Goal: Transaction & Acquisition: Subscribe to service/newsletter

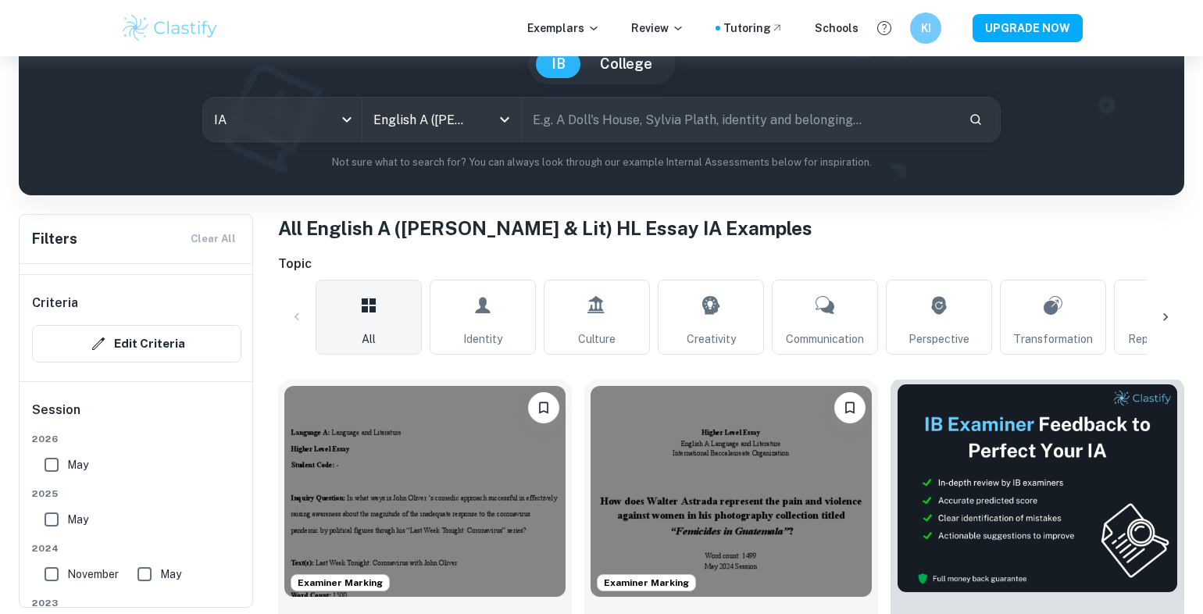
scroll to position [234, 0]
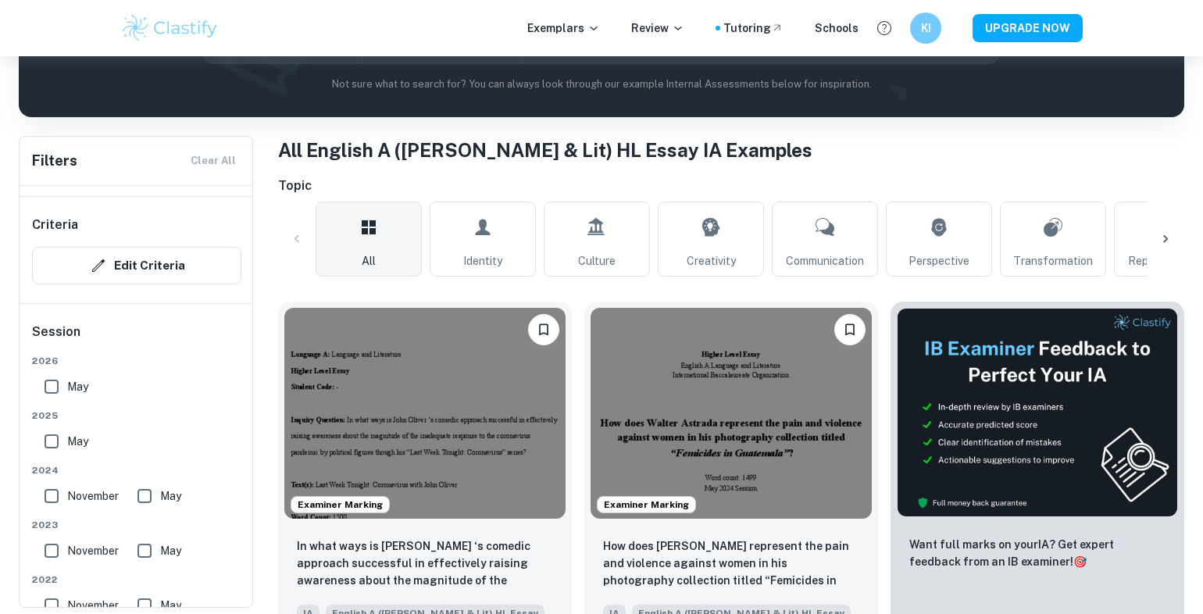
click at [1163, 235] on icon at bounding box center [1166, 239] width 16 height 16
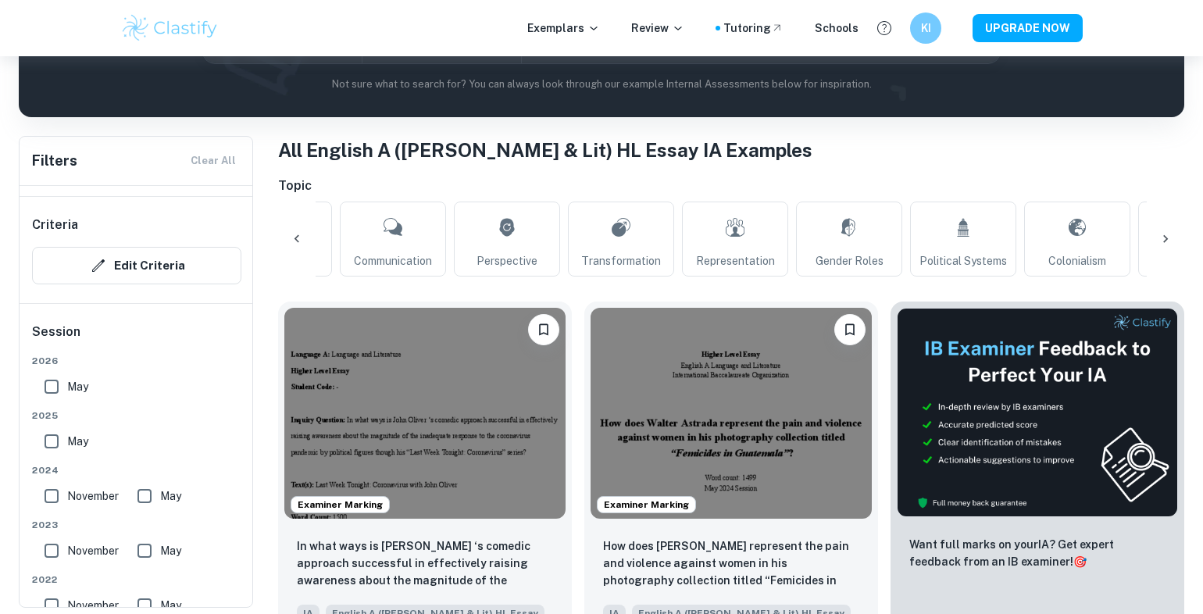
scroll to position [0, 733]
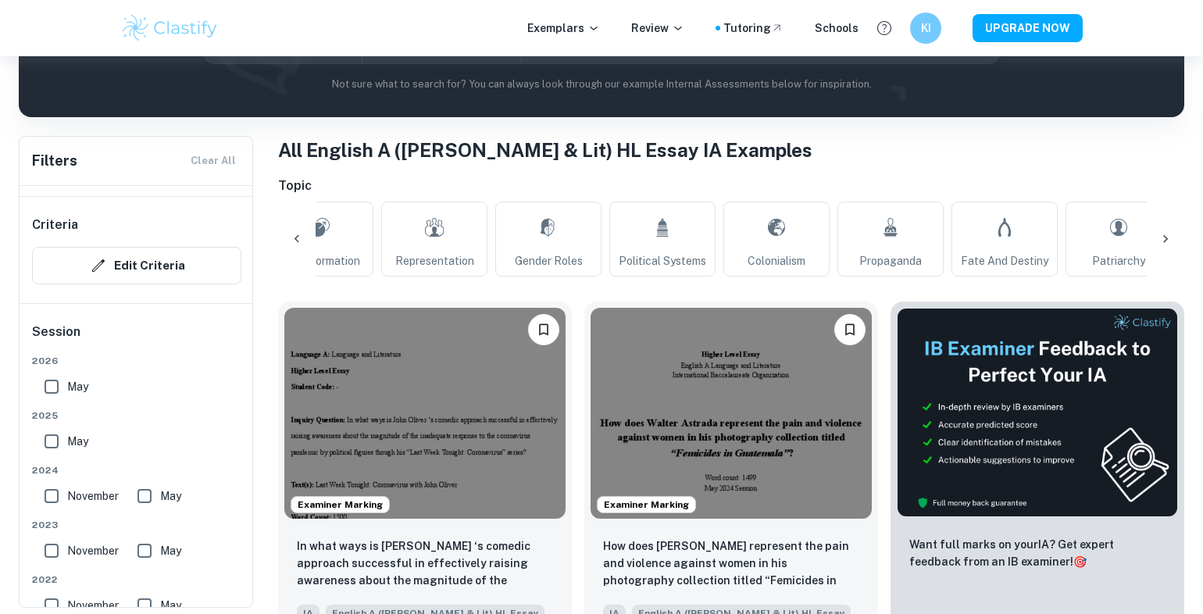
click at [1163, 231] on icon at bounding box center [1166, 239] width 16 height 16
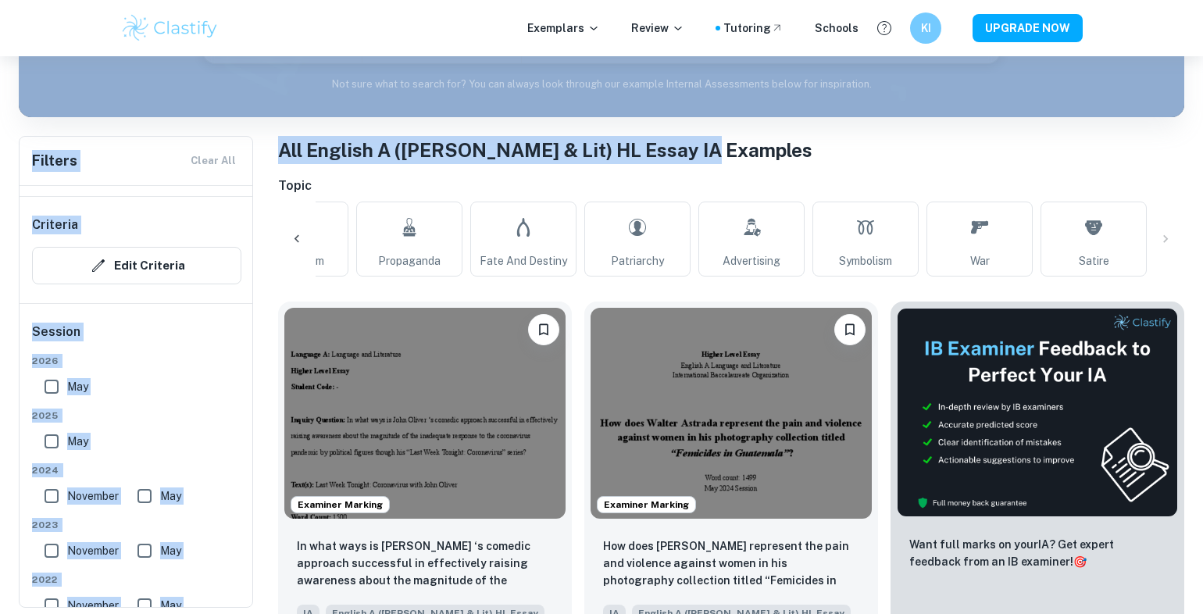
drag, startPoint x: 1184, startPoint y: 85, endPoint x: 1197, endPoint y: 148, distance: 64.7
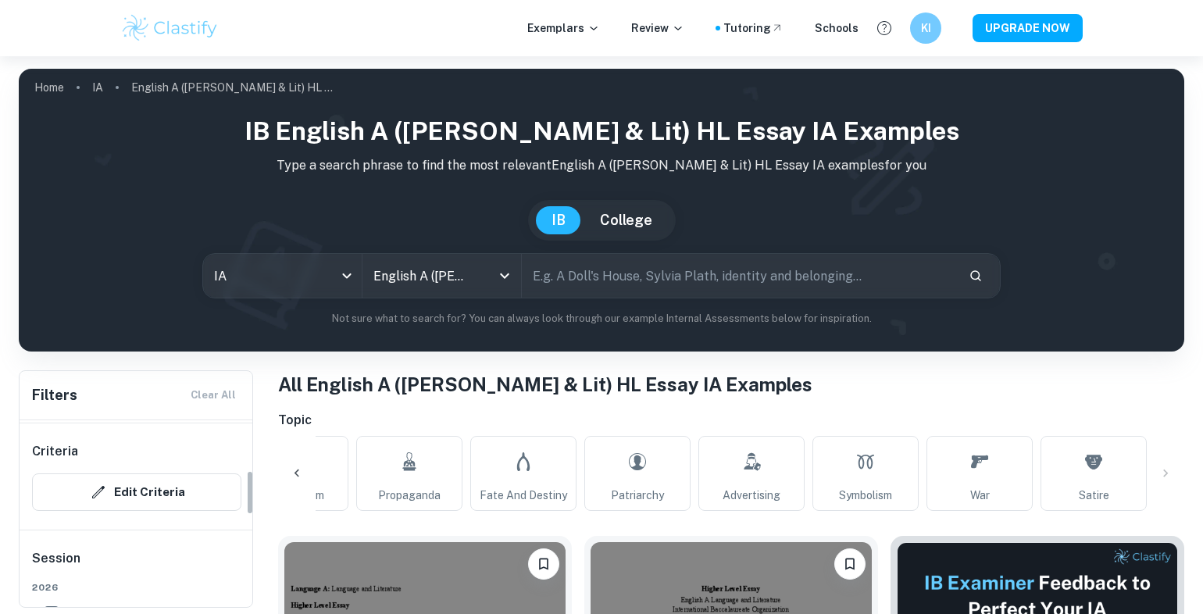
scroll to position [209, 0]
click at [151, 495] on button "Edit Criteria" at bounding box center [136, 499] width 209 height 37
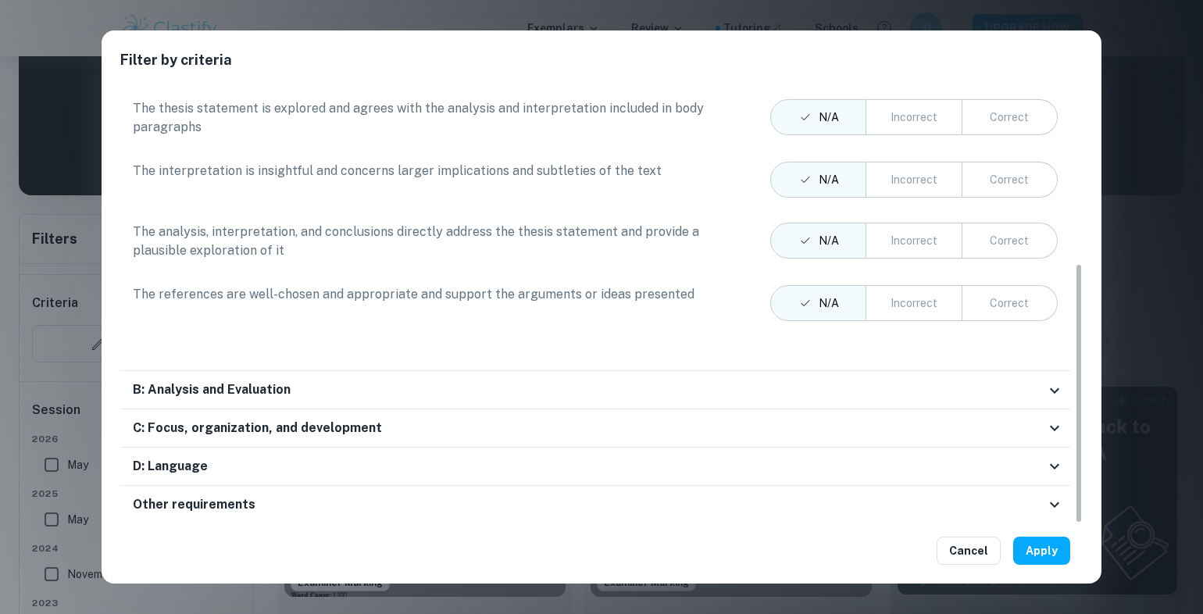
scroll to position [547, 0]
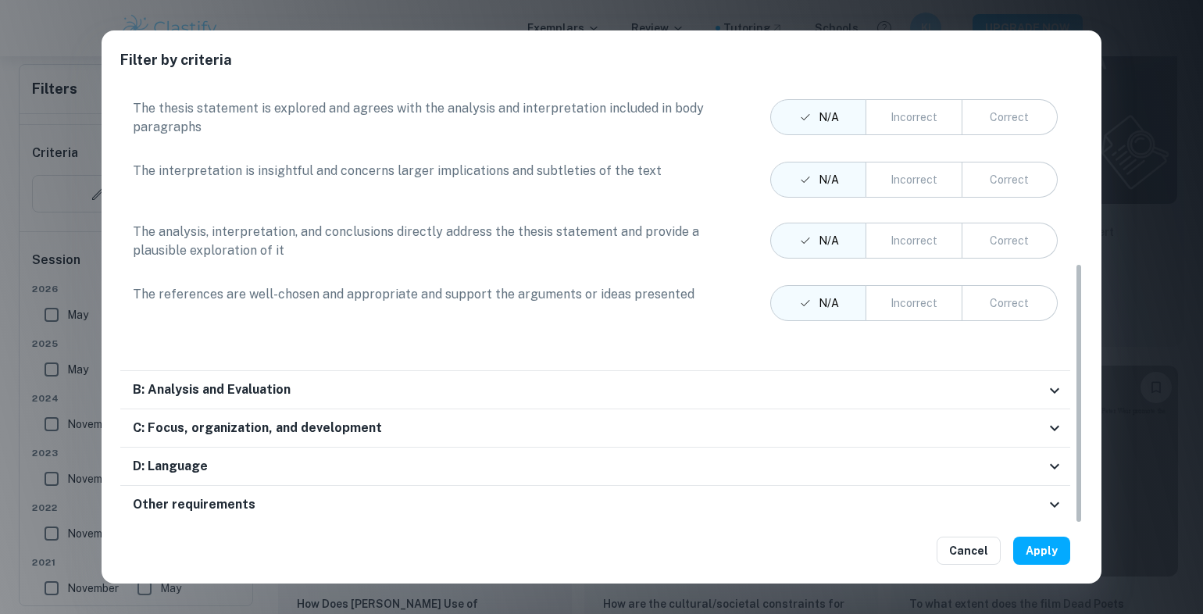
click at [1196, 193] on div "Filter by criteria Criteria A: Knowledge, Understanding, and Interpretation The…" at bounding box center [601, 307] width 1203 height 614
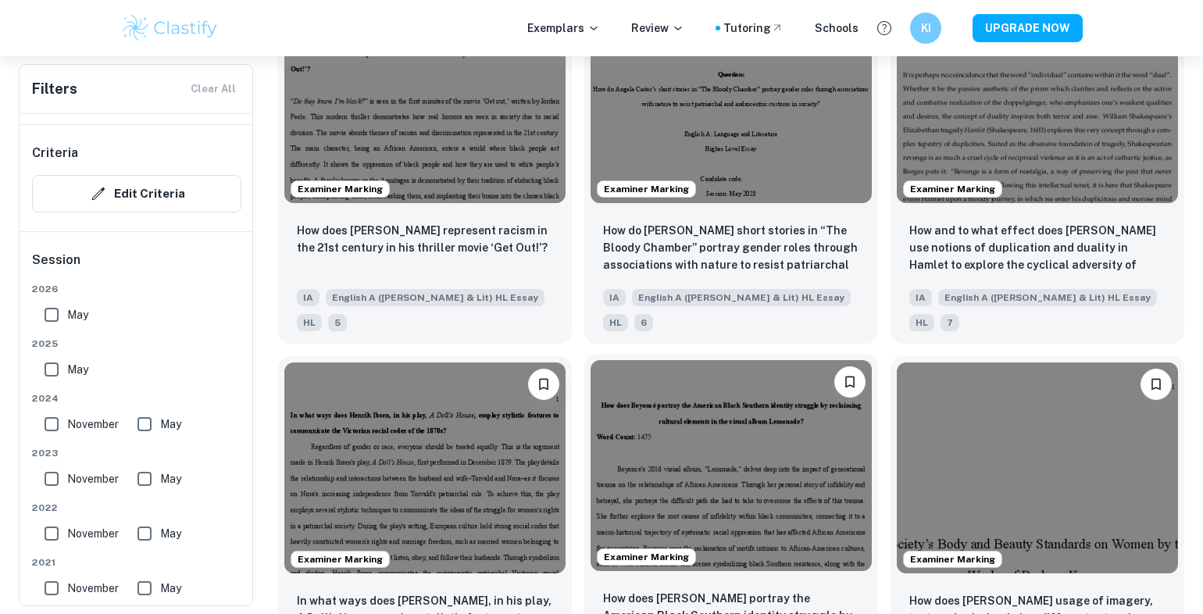
scroll to position [2109, 0]
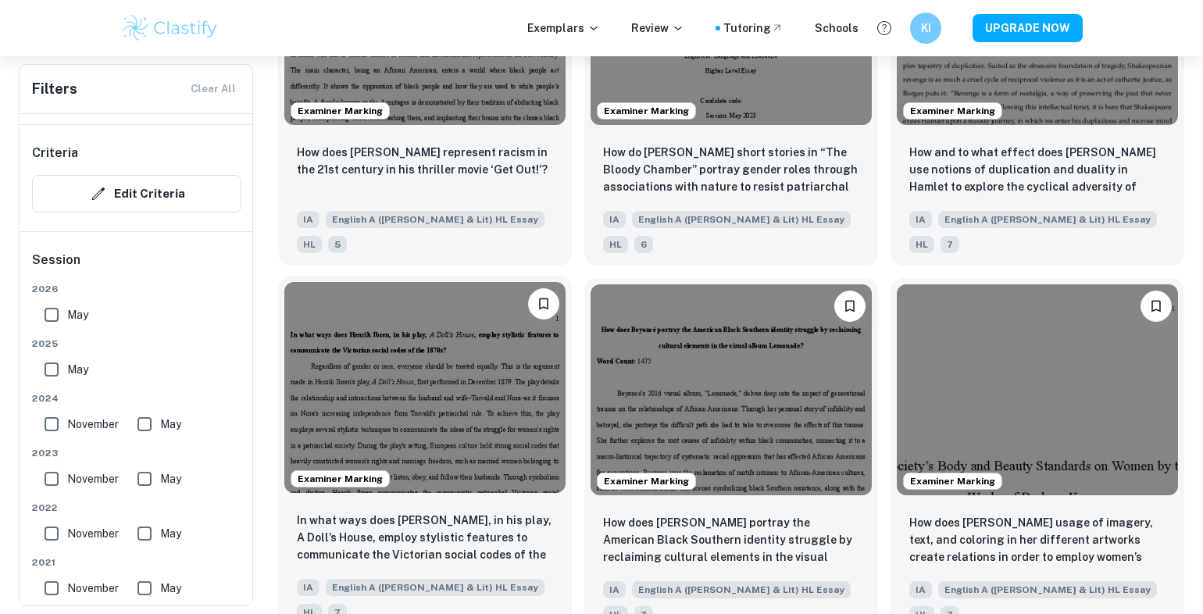
click at [462, 292] on img at bounding box center [424, 387] width 281 height 211
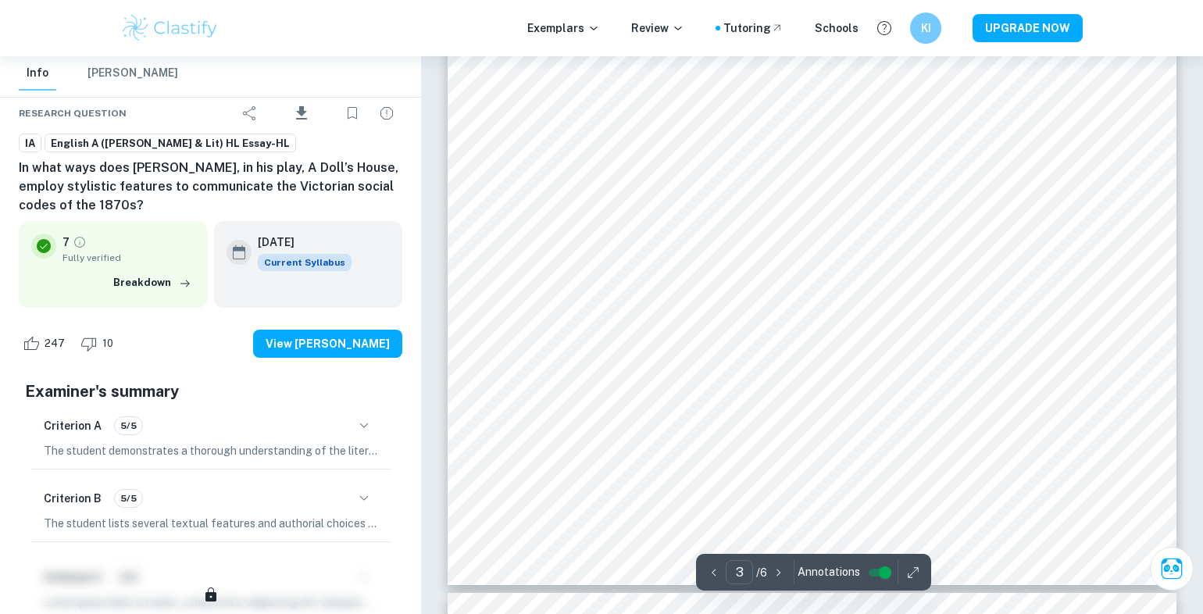
scroll to position [2656, 0]
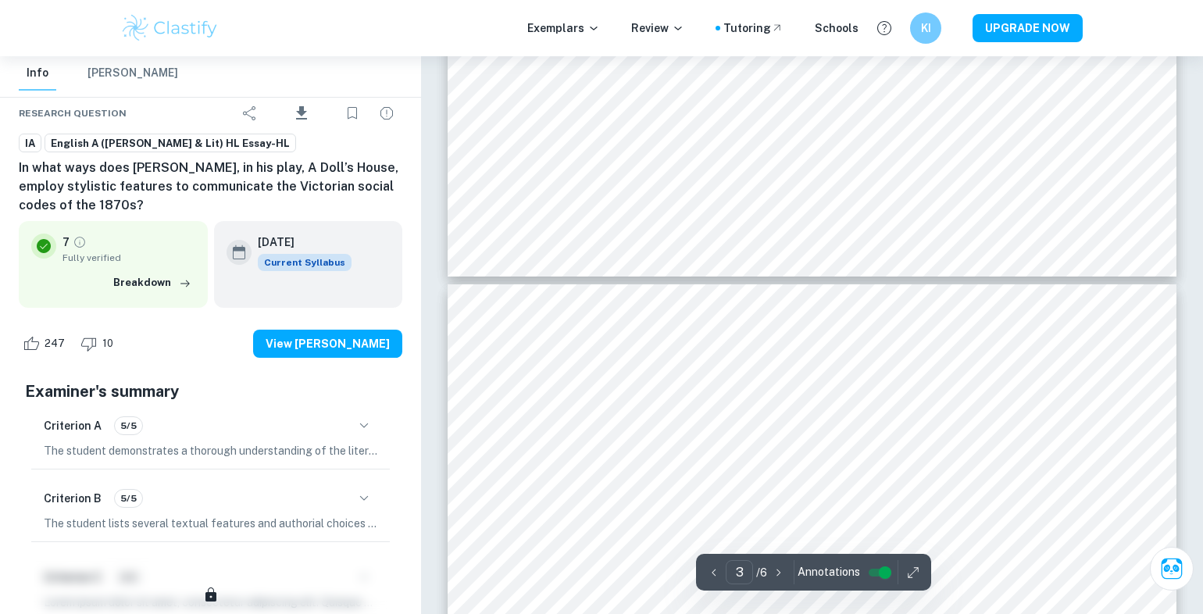
type input "4"
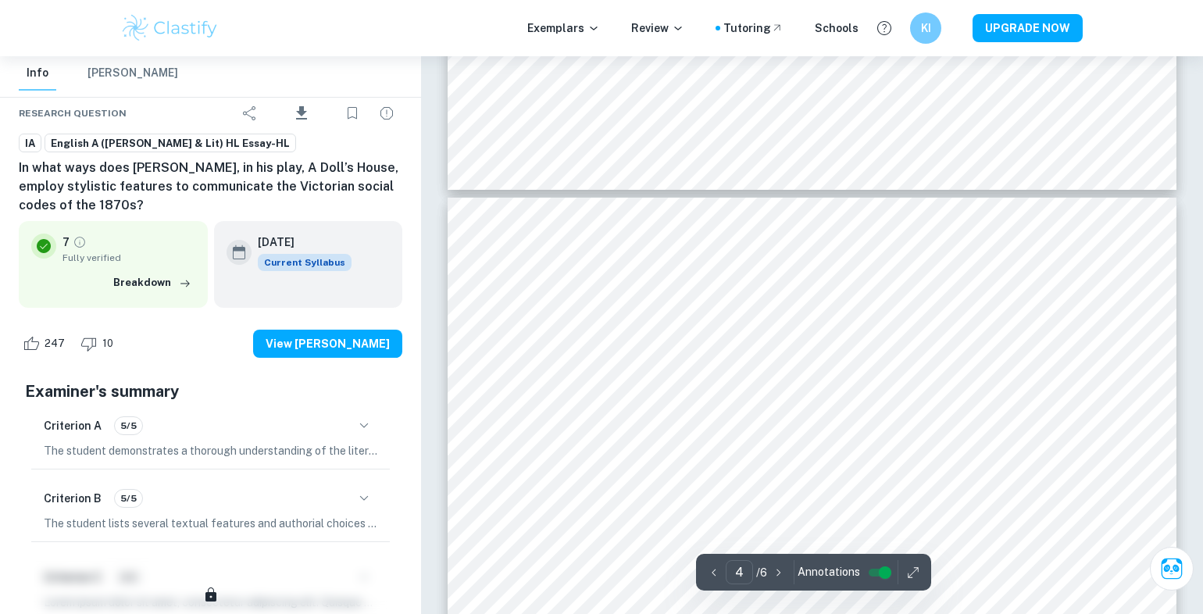
scroll to position [2968, 0]
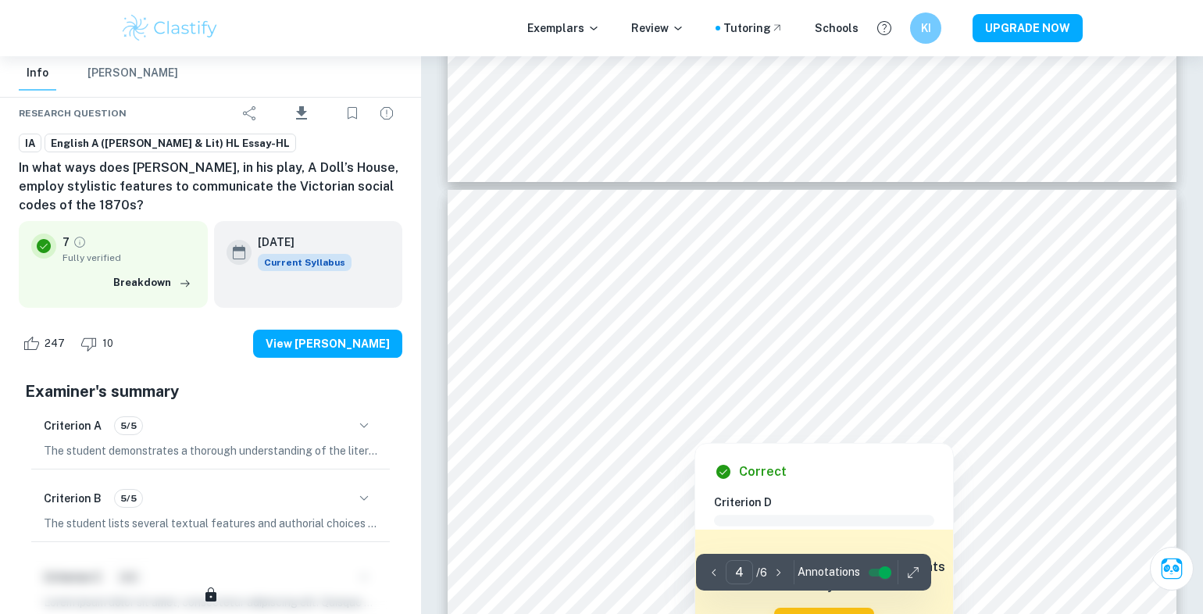
click at [701, 430] on div at bounding box center [695, 431] width 120 height 16
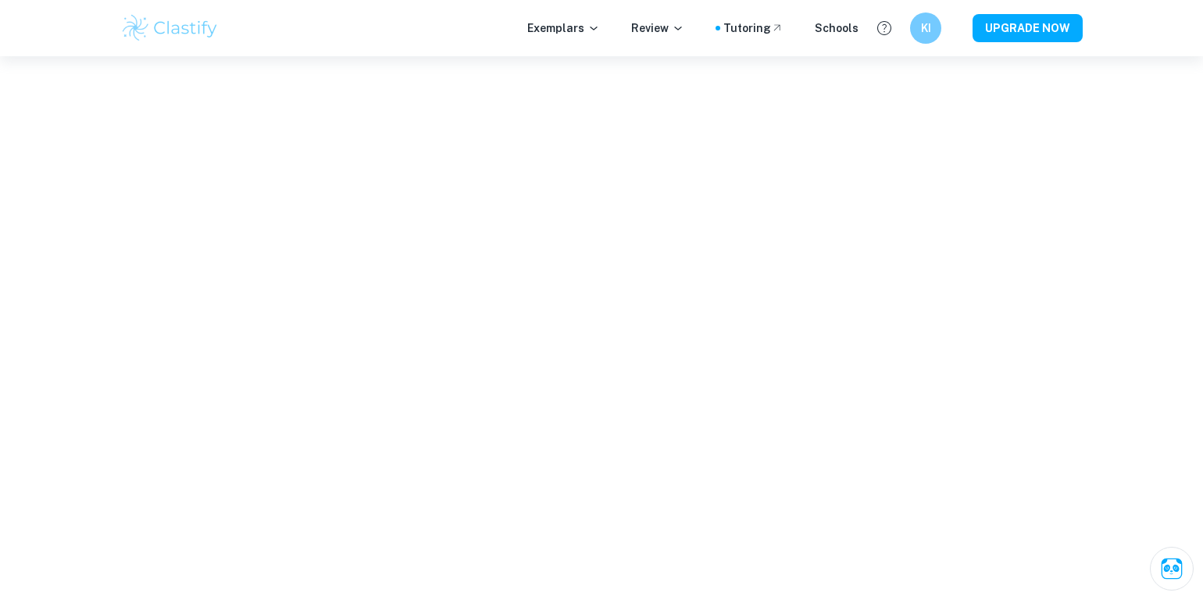
scroll to position [2486, 0]
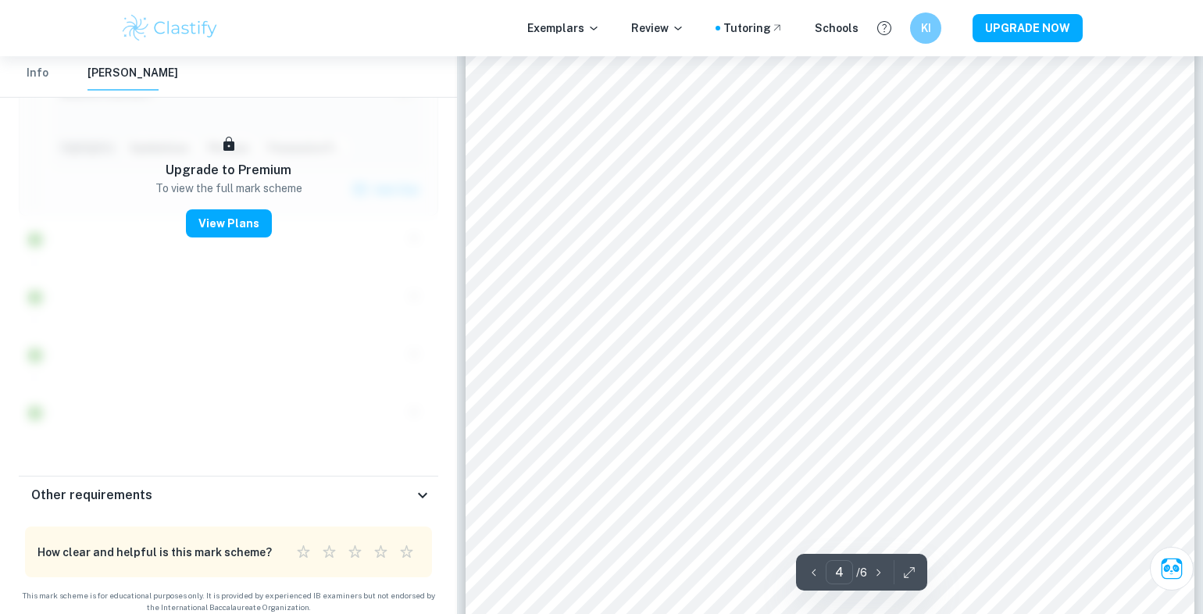
click at [241, 241] on div "Upgrade to Premium To view the full mark scheme View Plans" at bounding box center [229, 205] width 336 height 494
click at [241, 234] on button "View Plans" at bounding box center [229, 223] width 86 height 28
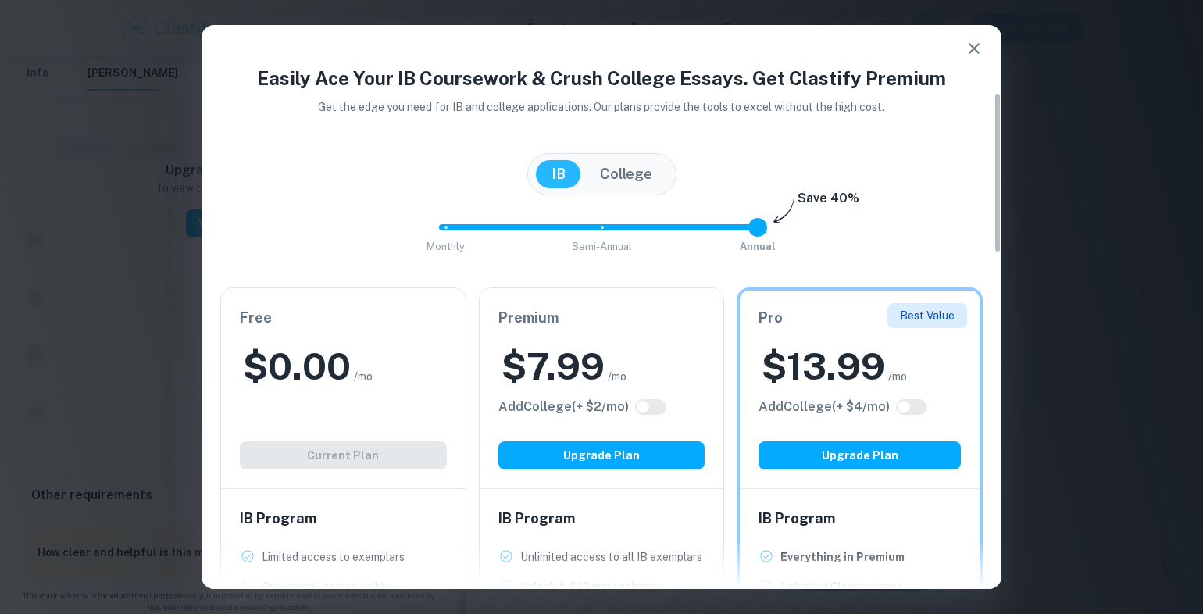
scroll to position [234, 0]
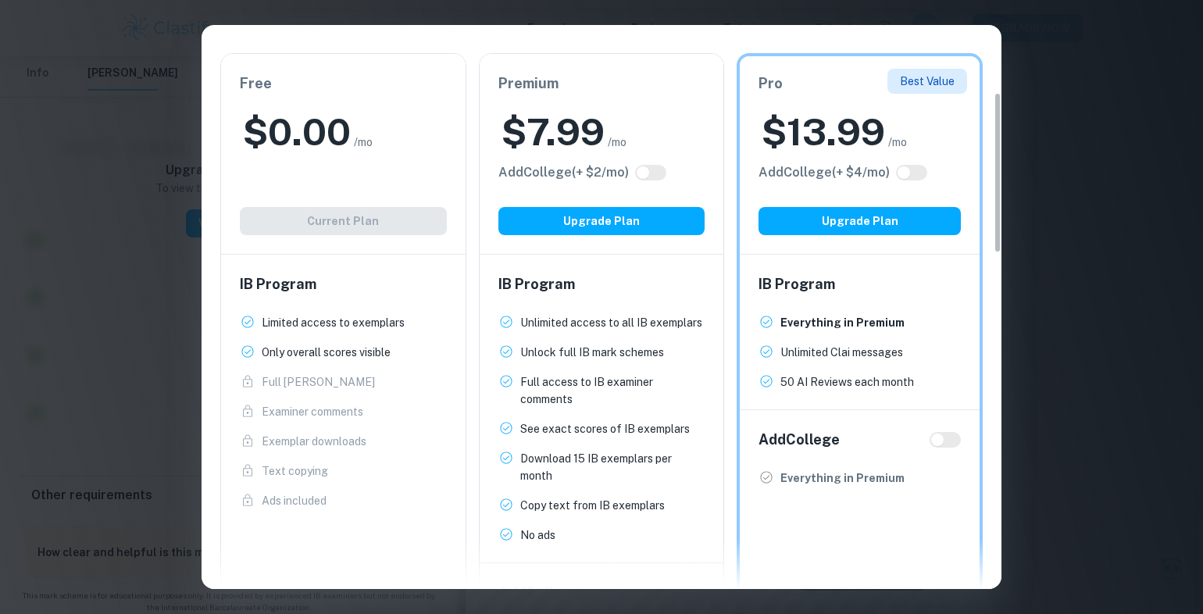
click at [901, 175] on input "checkbox" at bounding box center [903, 172] width 37 height 12
checkbox input "true"
click at [908, 173] on input "checkbox" at bounding box center [919, 172] width 37 height 12
checkbox input "false"
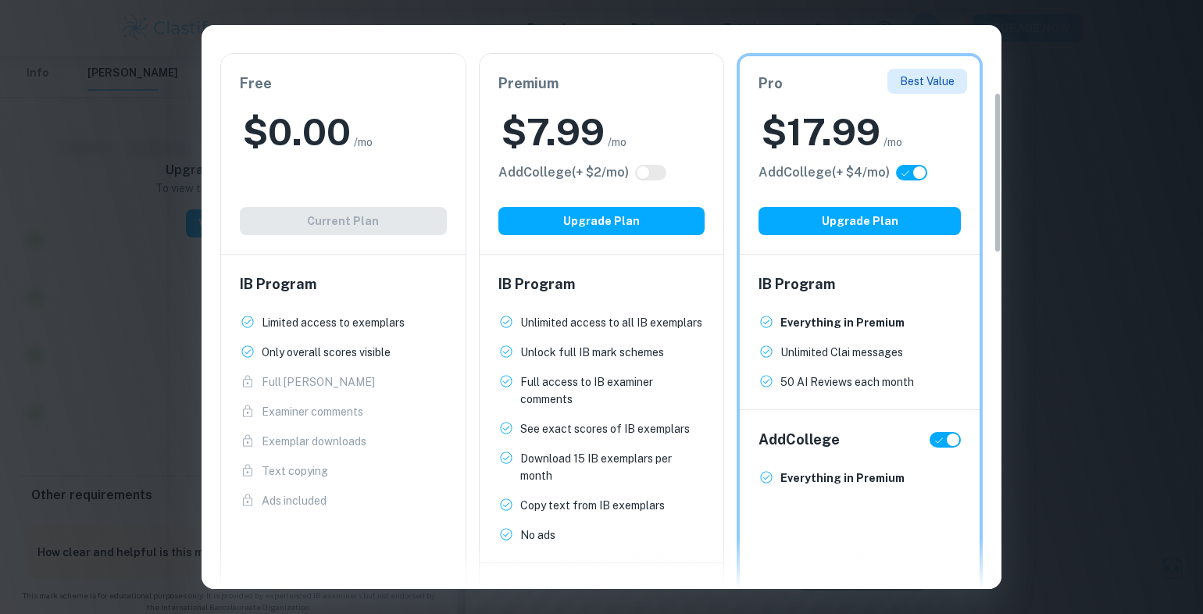
checkbox input "false"
type input "1"
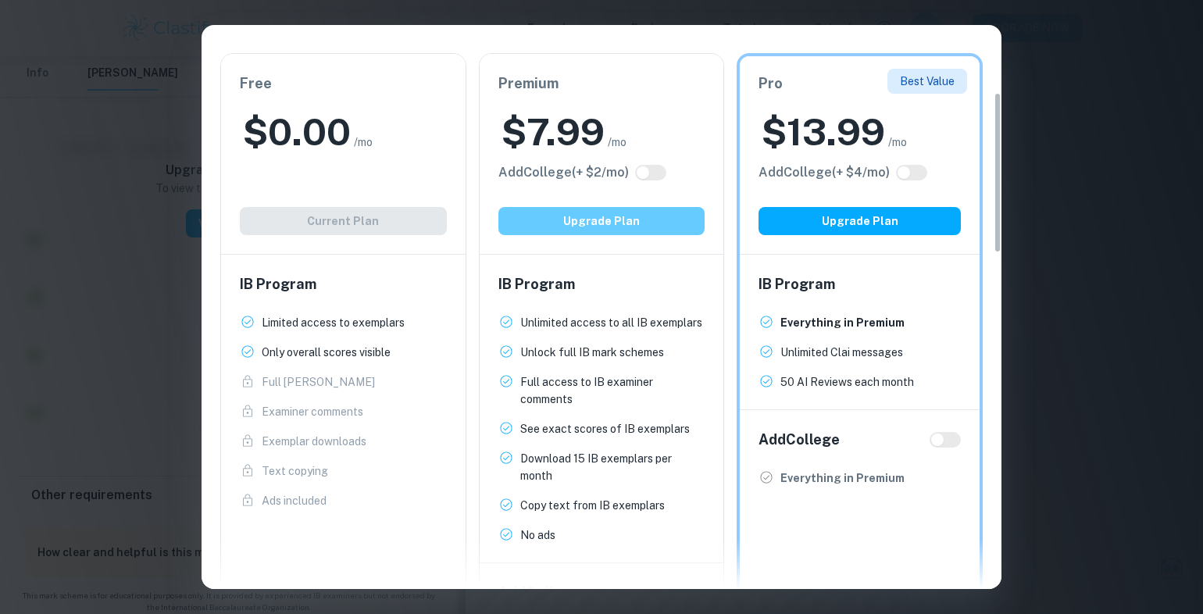
click at [626, 213] on button "Upgrade Plan" at bounding box center [601, 221] width 207 height 28
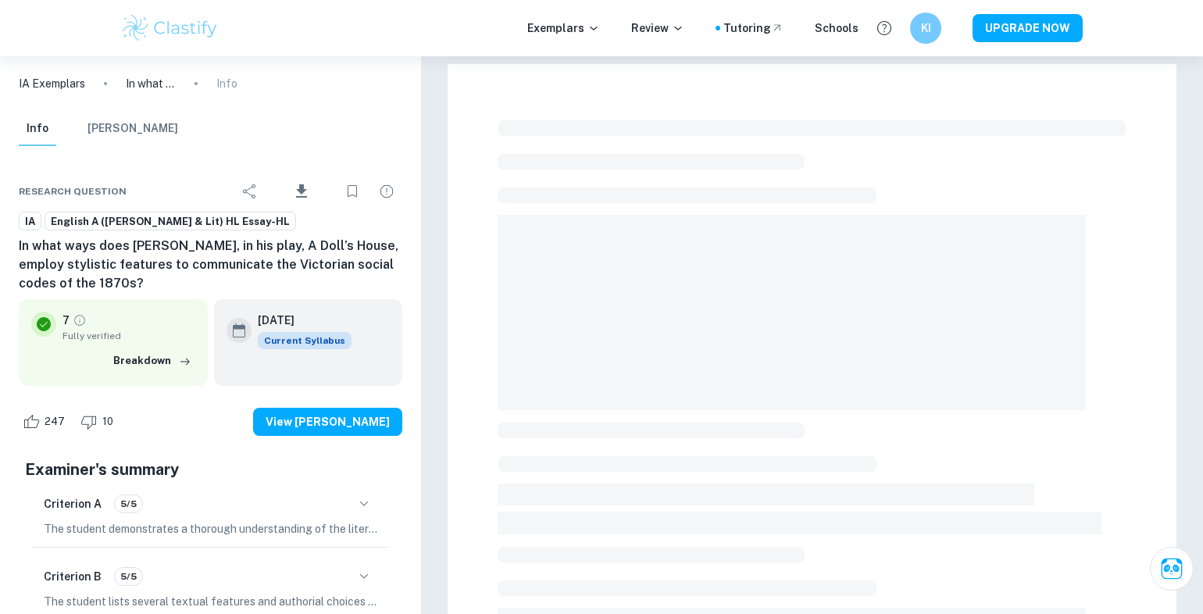
click at [1002, 30] on button "UPGRADE NOW" at bounding box center [1028, 28] width 110 height 28
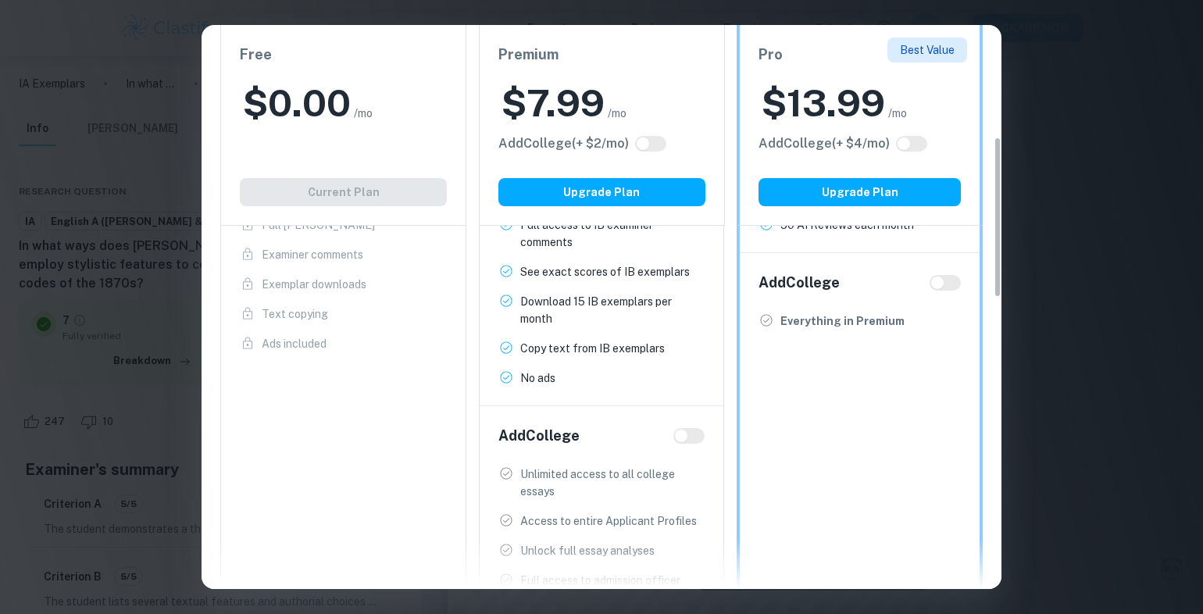
scroll to position [312, 0]
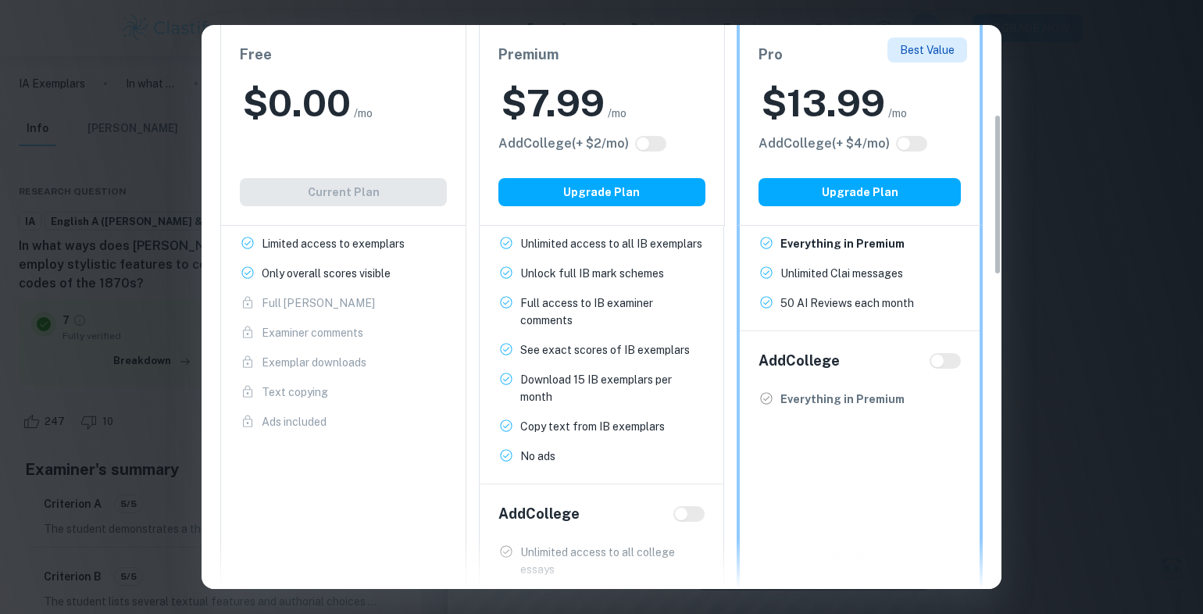
click at [589, 123] on h2 "$ 7.99" at bounding box center [552, 103] width 103 height 50
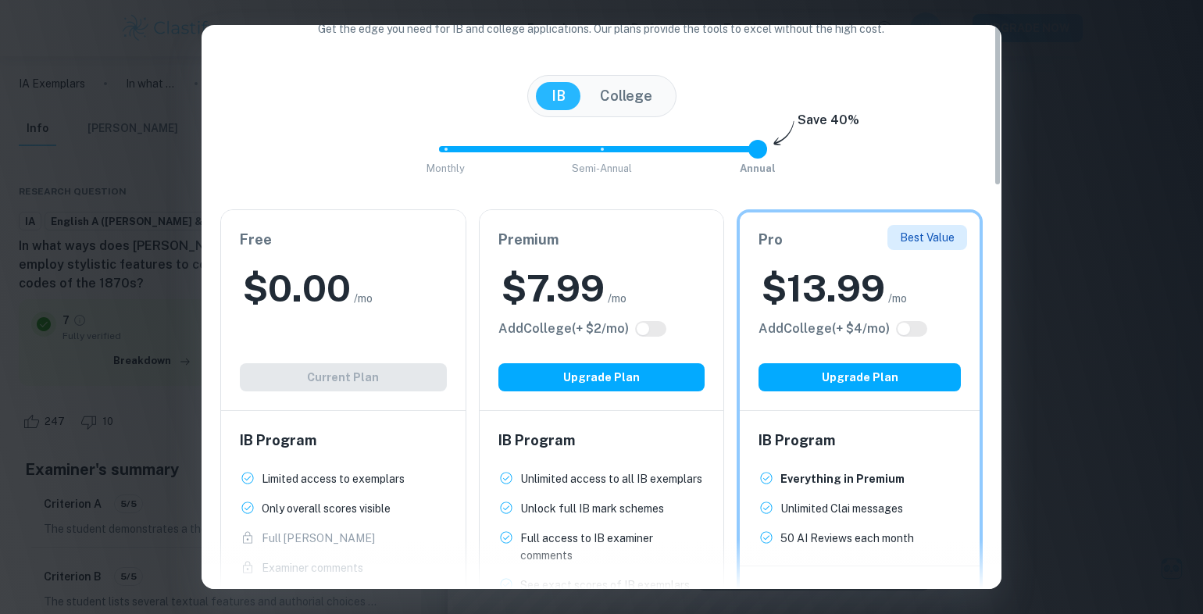
scroll to position [0, 0]
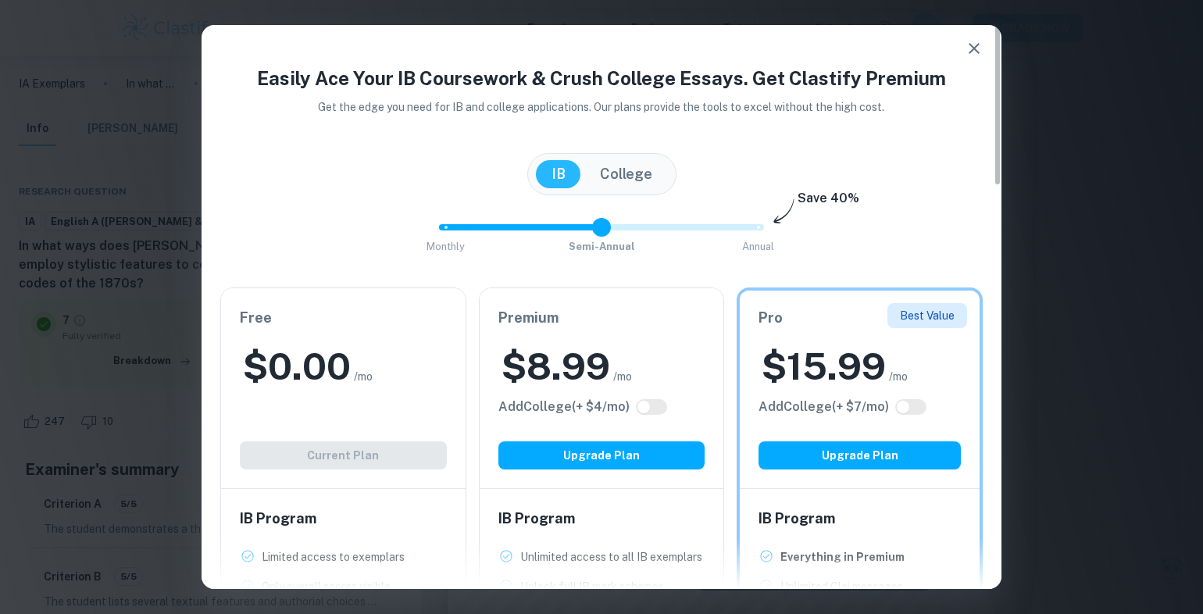
type input "0"
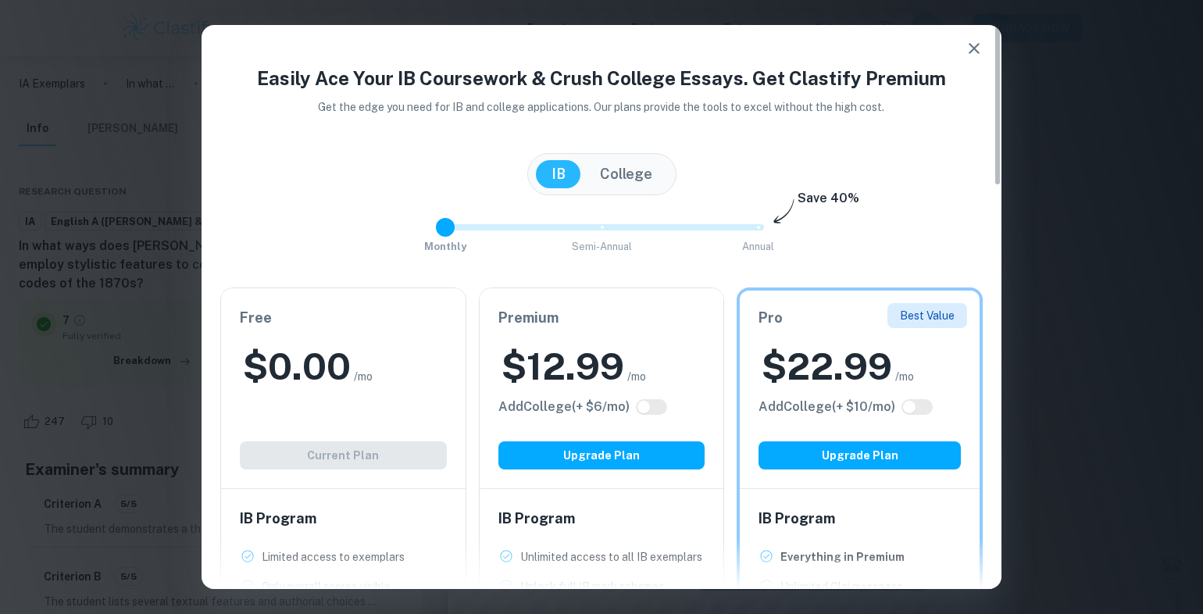
drag, startPoint x: 755, startPoint y: 226, endPoint x: 421, endPoint y: 223, distance: 333.6
click at [421, 223] on div "Monthly Semi-Annual Annual Save 40%" at bounding box center [601, 235] width 762 height 42
click at [604, 330] on div "Premium $ 12.99 /mo Add College (+ $ 6 /mo) Upgrade Plan" at bounding box center [602, 388] width 244 height 200
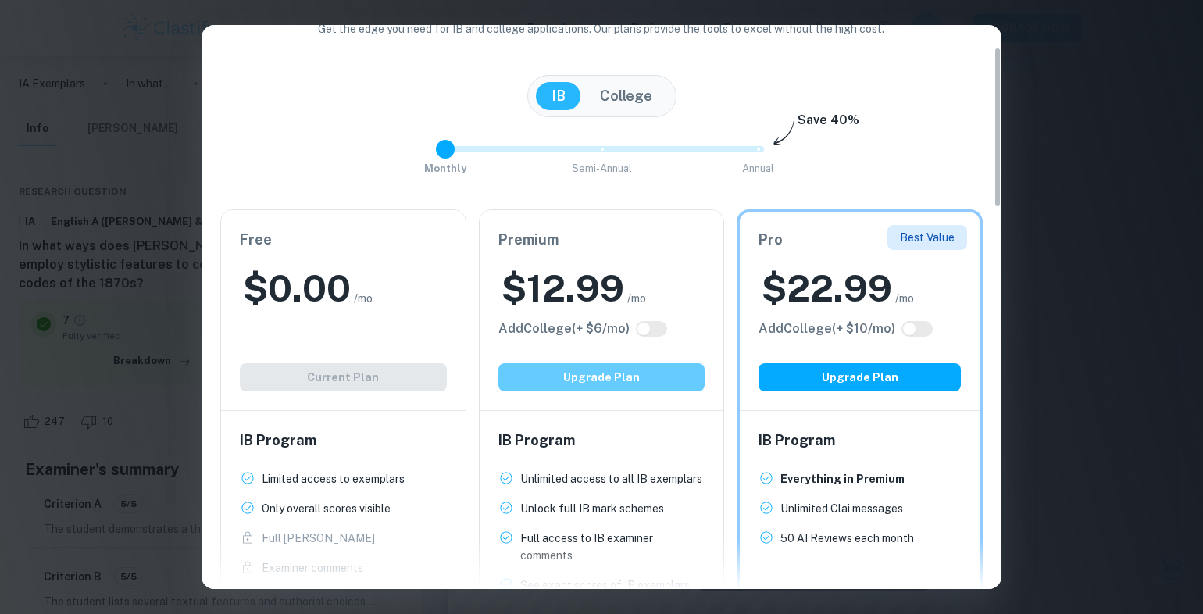
click at [641, 374] on button "Upgrade Plan" at bounding box center [601, 377] width 207 height 28
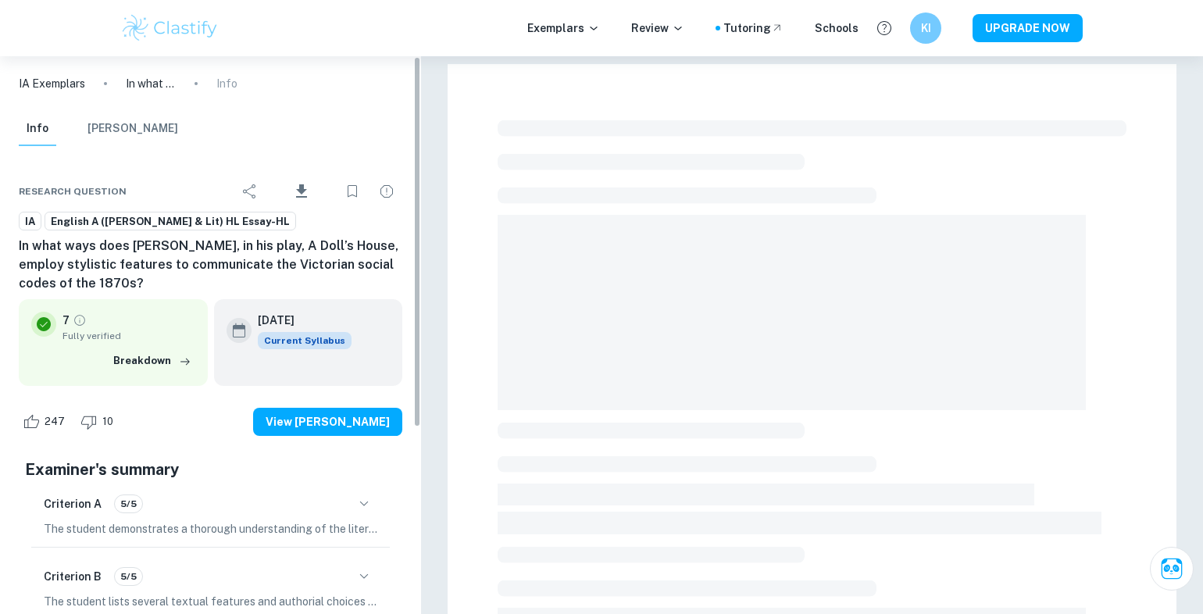
click at [183, 25] on img at bounding box center [169, 27] width 99 height 31
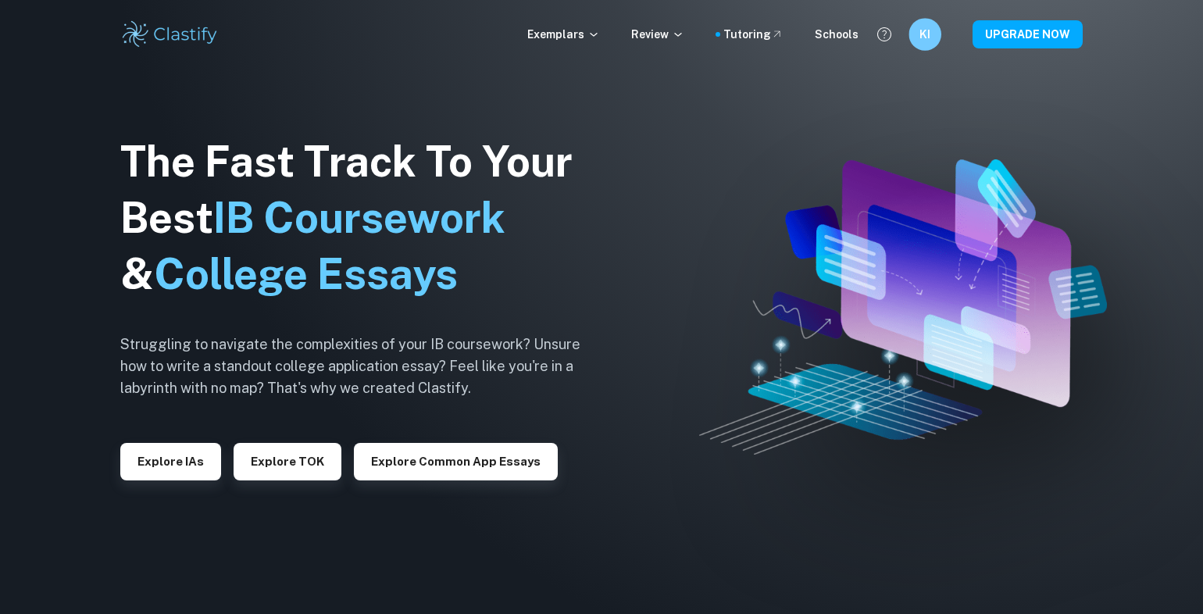
click at [927, 34] on h6 "KI" at bounding box center [924, 35] width 19 height 18
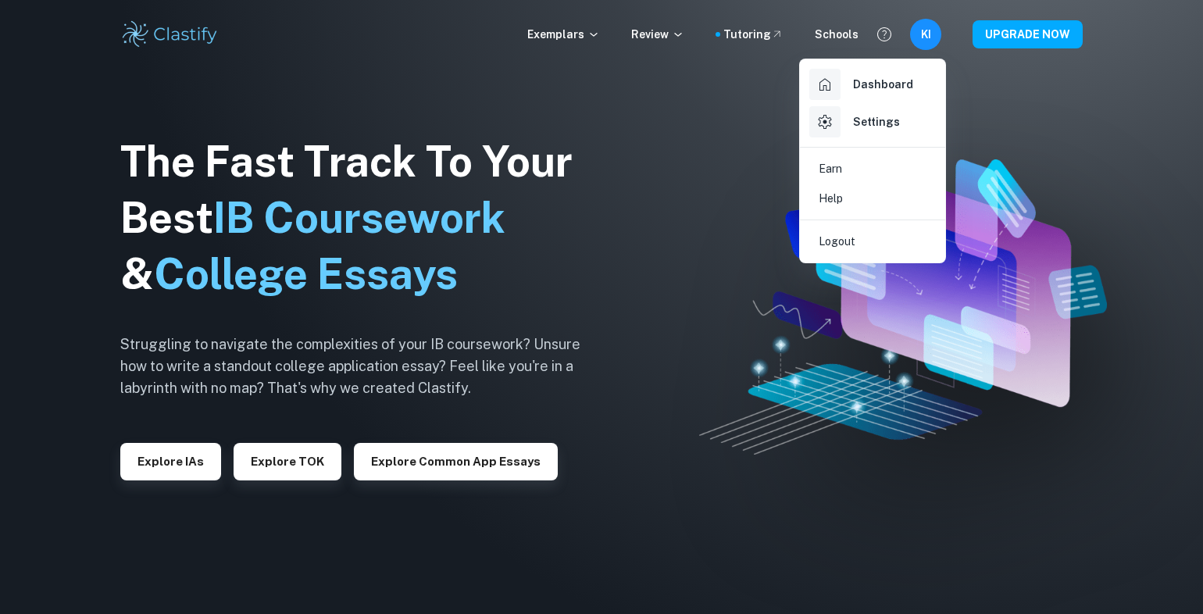
click at [859, 235] on li "Logout" at bounding box center [872, 242] width 133 height 30
